Goal: Check status: Check status

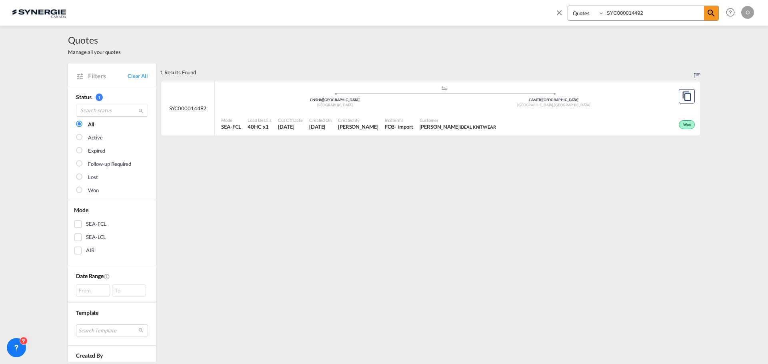
select select "Quotes"
click at [641, 11] on input "SYC000014492" at bounding box center [654, 13] width 100 height 14
paste input "295"
type input "SYC000014295"
click at [712, 14] on md-icon "icon-magnify" at bounding box center [711, 13] width 10 height 10
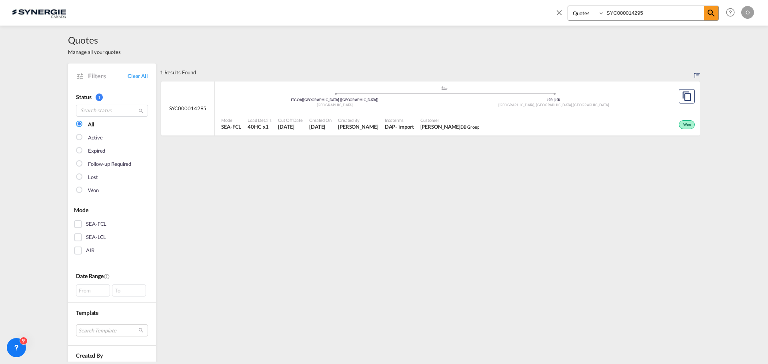
click at [533, 126] on div "Won" at bounding box center [589, 124] width 214 height 20
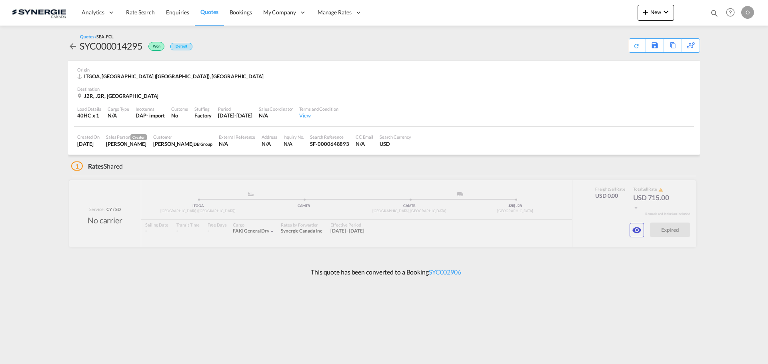
click at [638, 238] on button "button" at bounding box center [637, 230] width 14 height 14
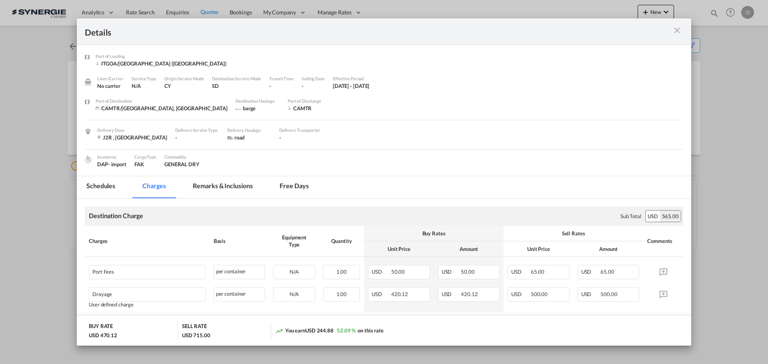
scroll to position [80, 0]
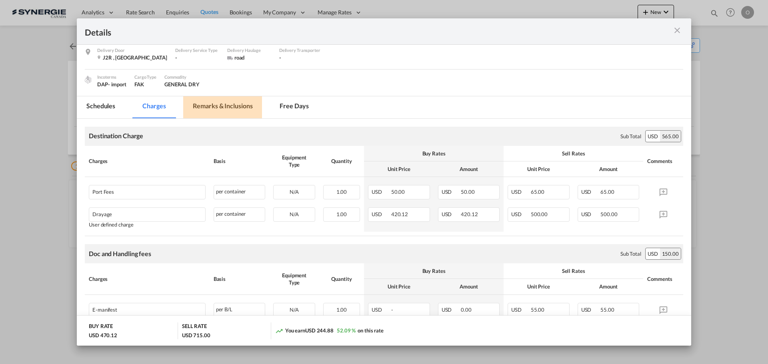
click at [224, 110] on md-tab-item "Remarks & Inclusions" at bounding box center [222, 107] width 79 height 22
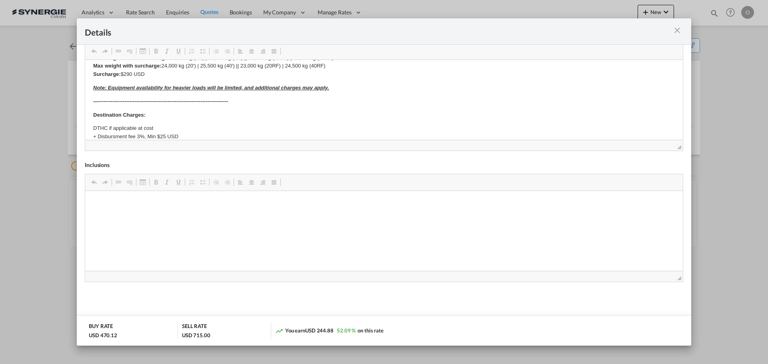
scroll to position [293, 0]
